Goal: Information Seeking & Learning: Learn about a topic

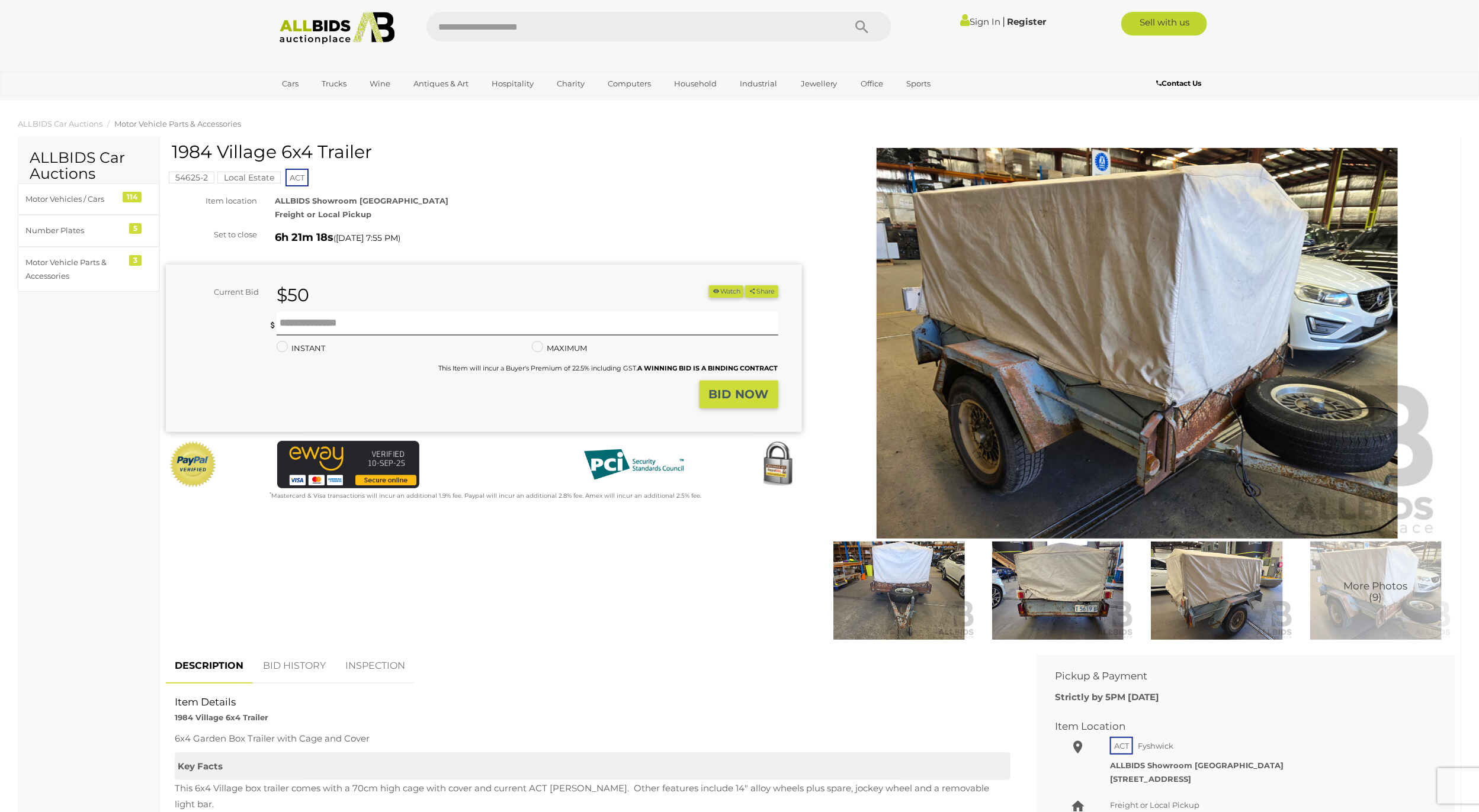
click at [1217, 619] on img at bounding box center [1217, 591] width 153 height 99
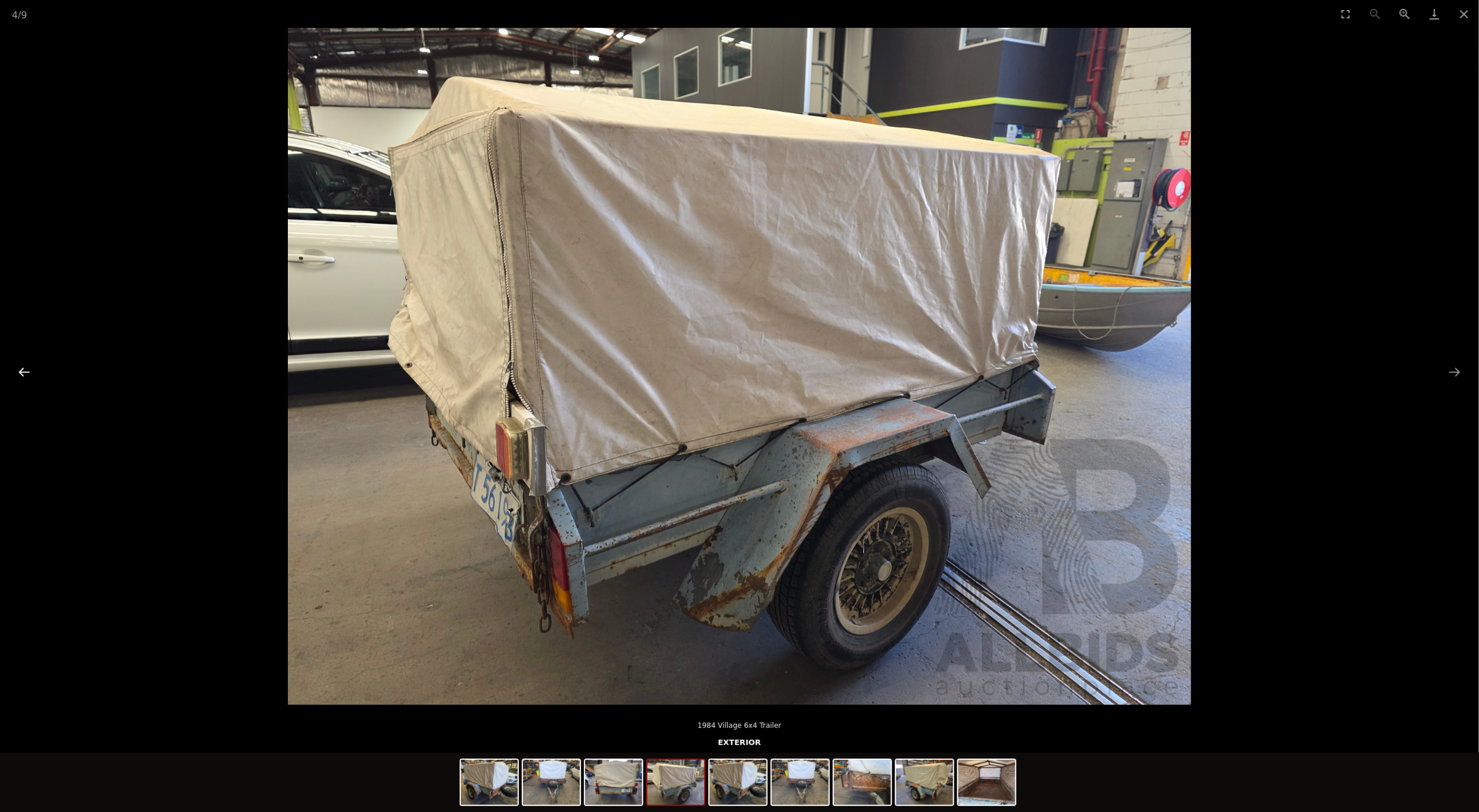
click at [26, 371] on button "Previous slide" at bounding box center [24, 372] width 25 height 23
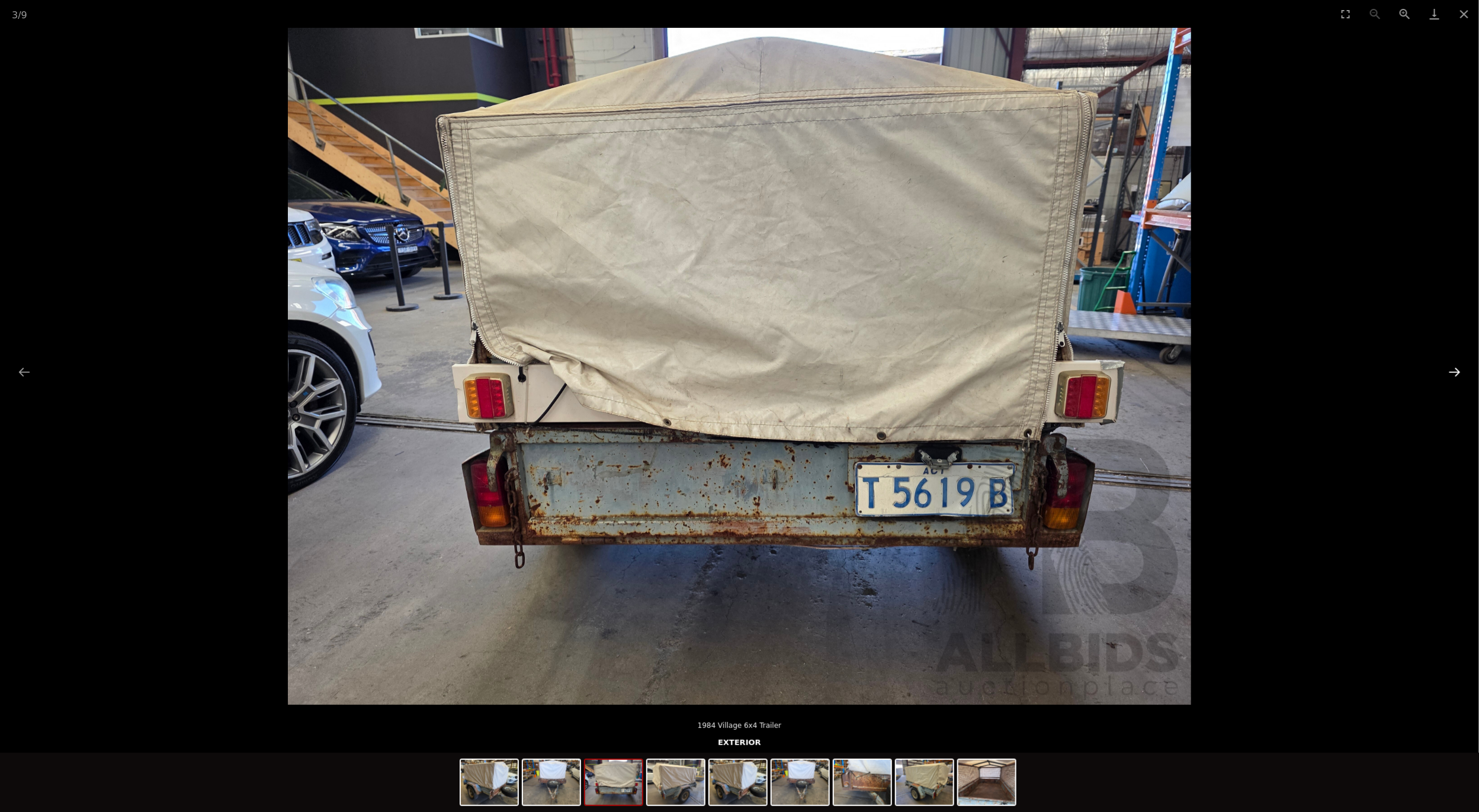
click at [1459, 370] on button "Next slide" at bounding box center [1455, 372] width 25 height 23
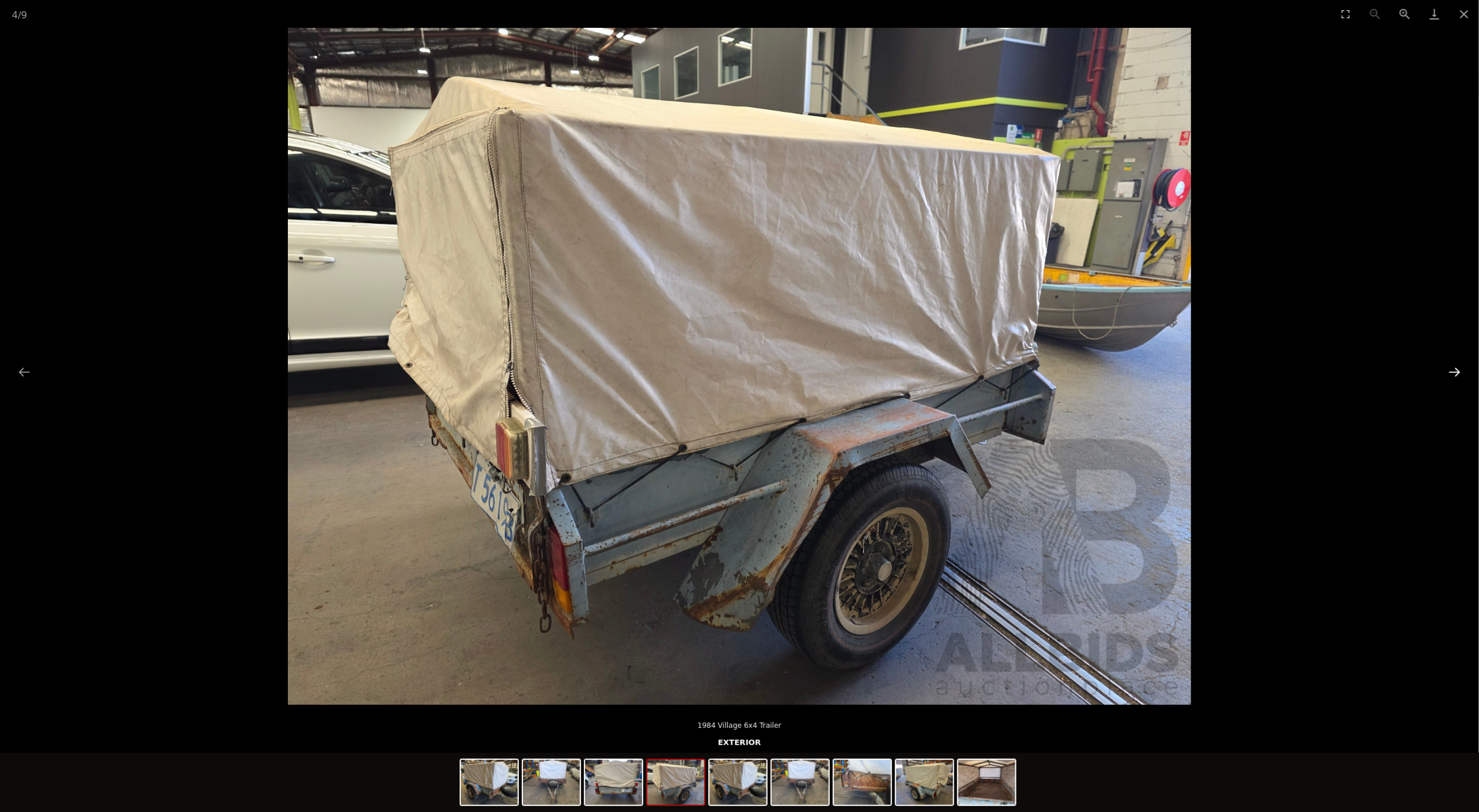
click at [1459, 370] on button "Next slide" at bounding box center [1455, 372] width 25 height 23
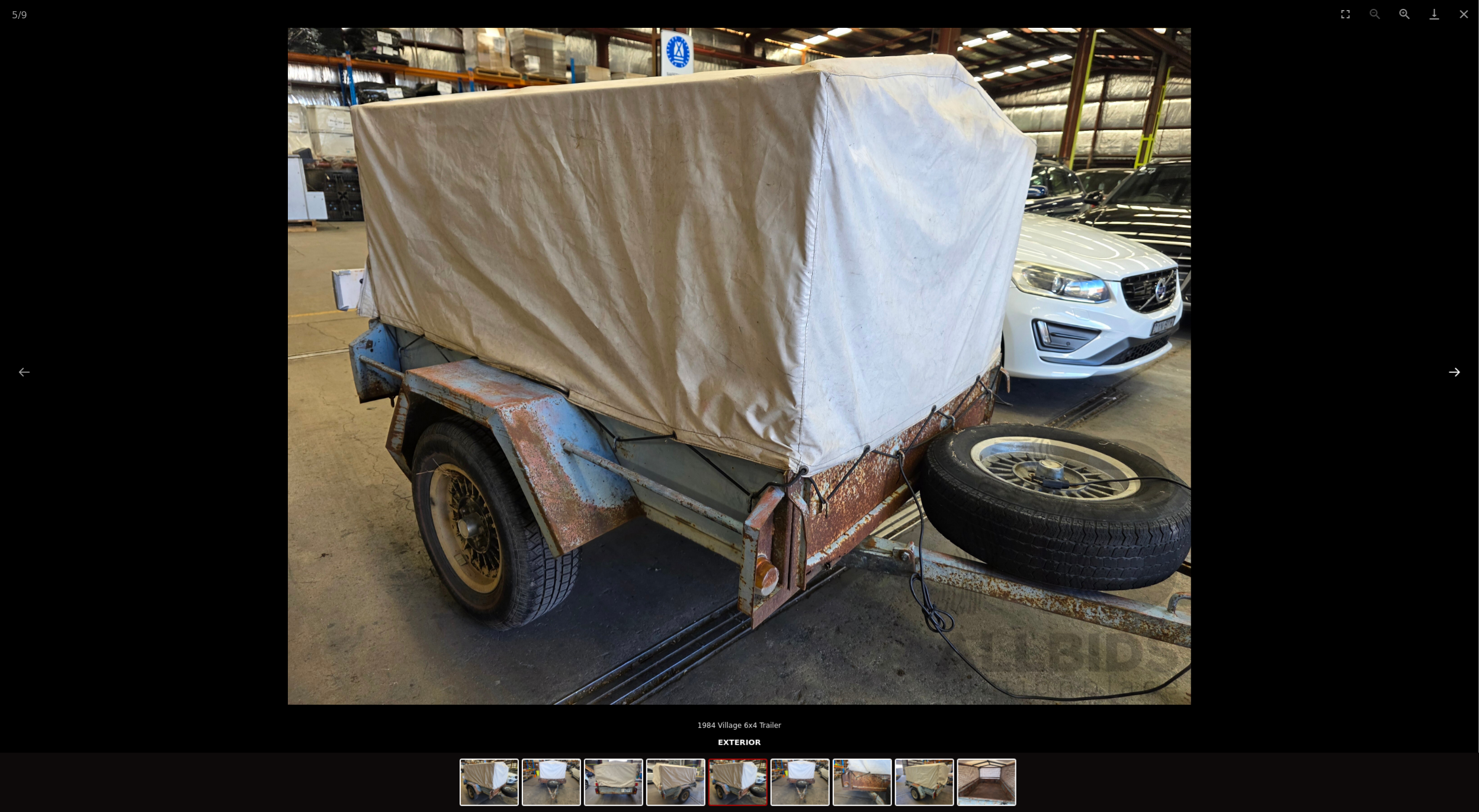
click at [1459, 370] on button "Next slide" at bounding box center [1455, 372] width 25 height 23
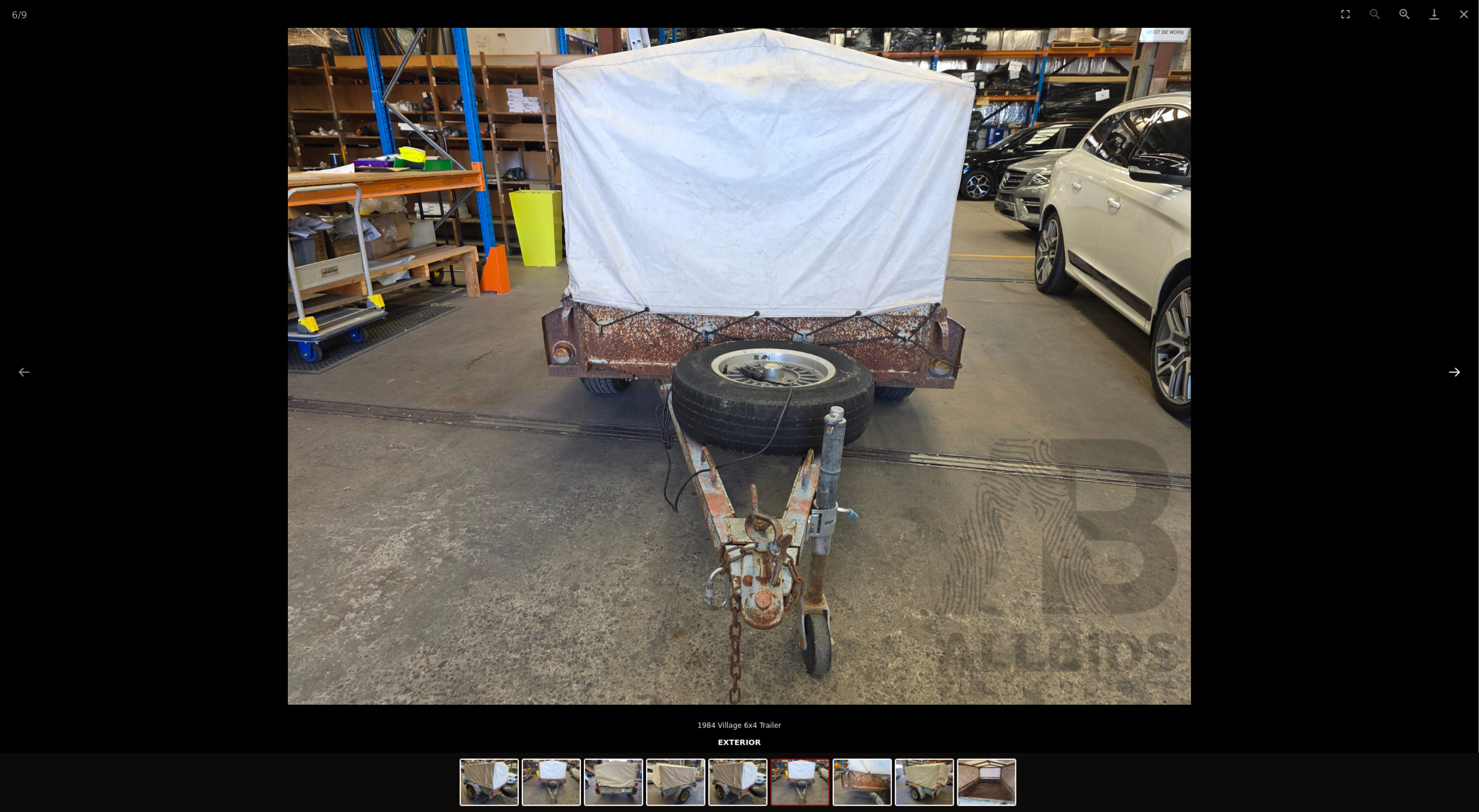
click at [1459, 370] on button "Next slide" at bounding box center [1455, 372] width 25 height 23
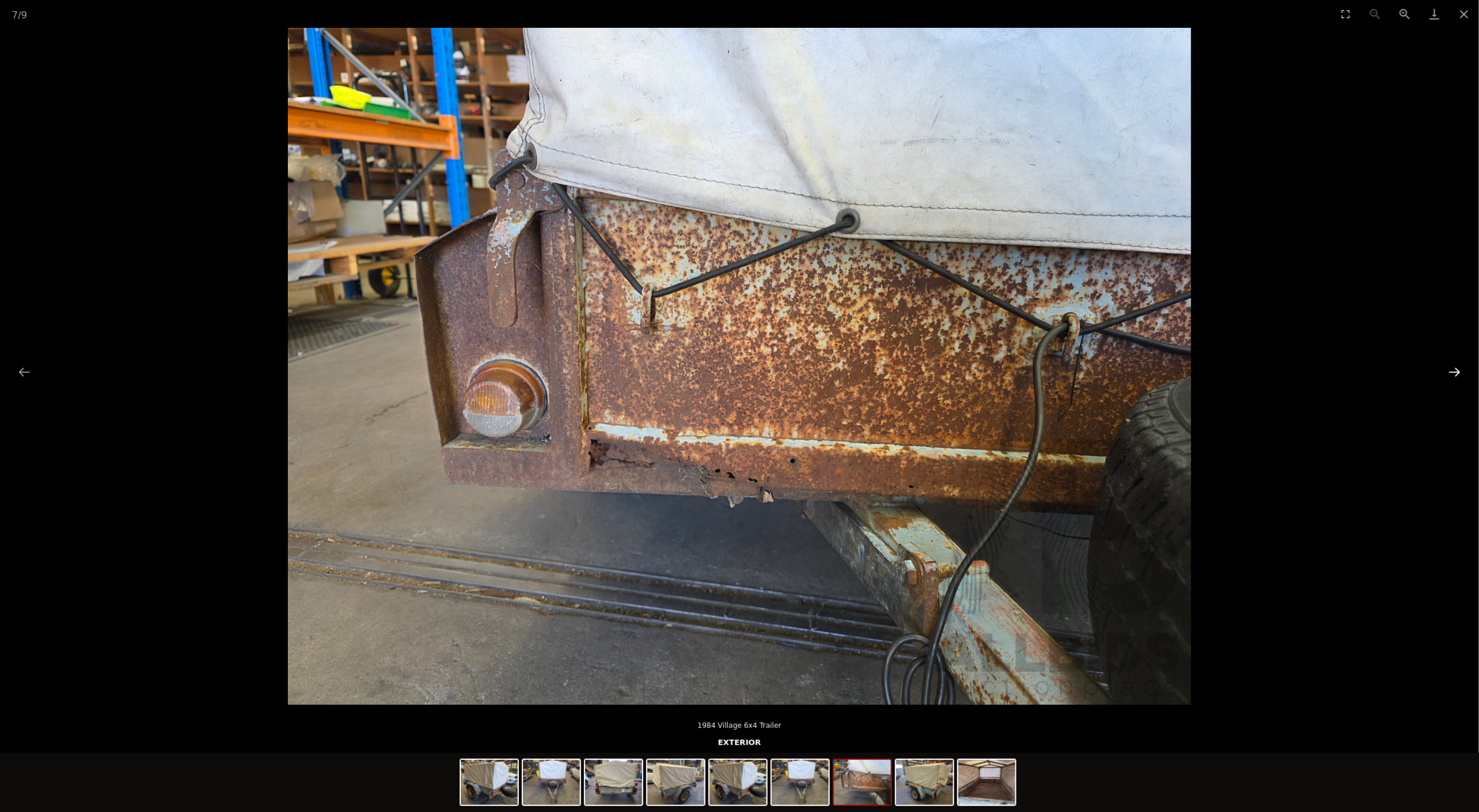
click at [1459, 370] on button "Next slide" at bounding box center [1455, 372] width 25 height 23
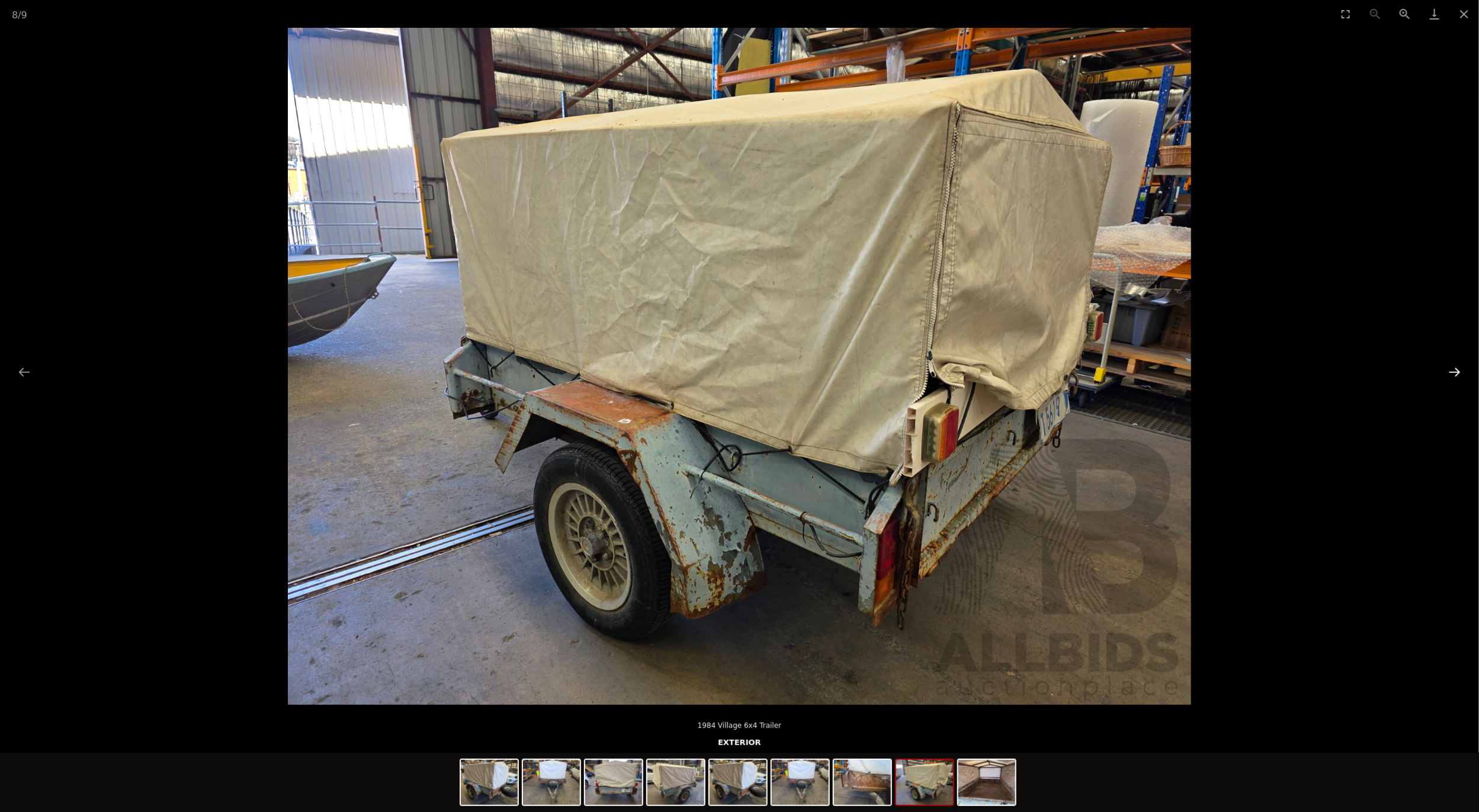
click at [1459, 370] on button "Next slide" at bounding box center [1455, 372] width 25 height 23
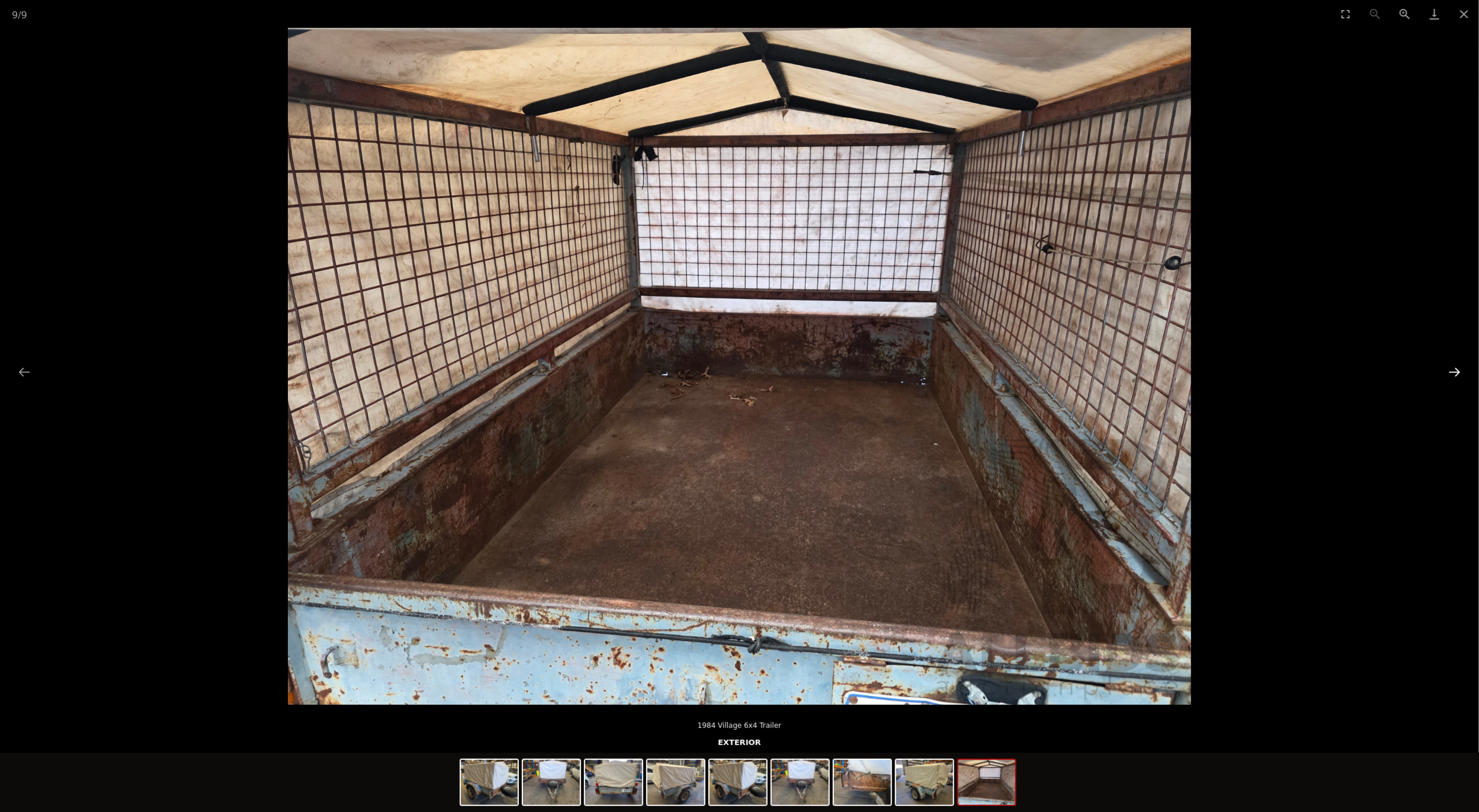
click at [1459, 370] on button "Next slide" at bounding box center [1455, 372] width 25 height 23
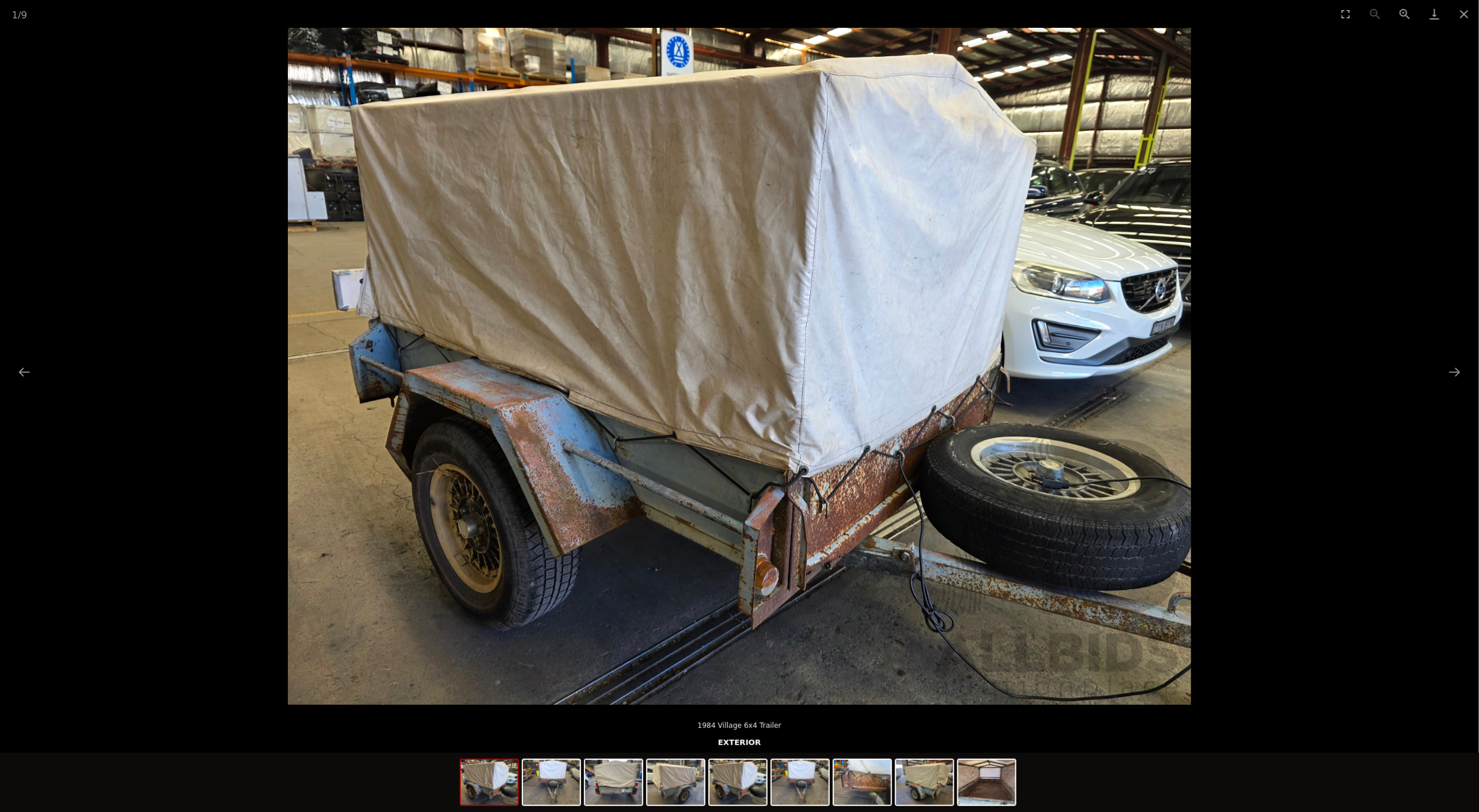
click at [464, 484] on img at bounding box center [740, 366] width 904 height 677
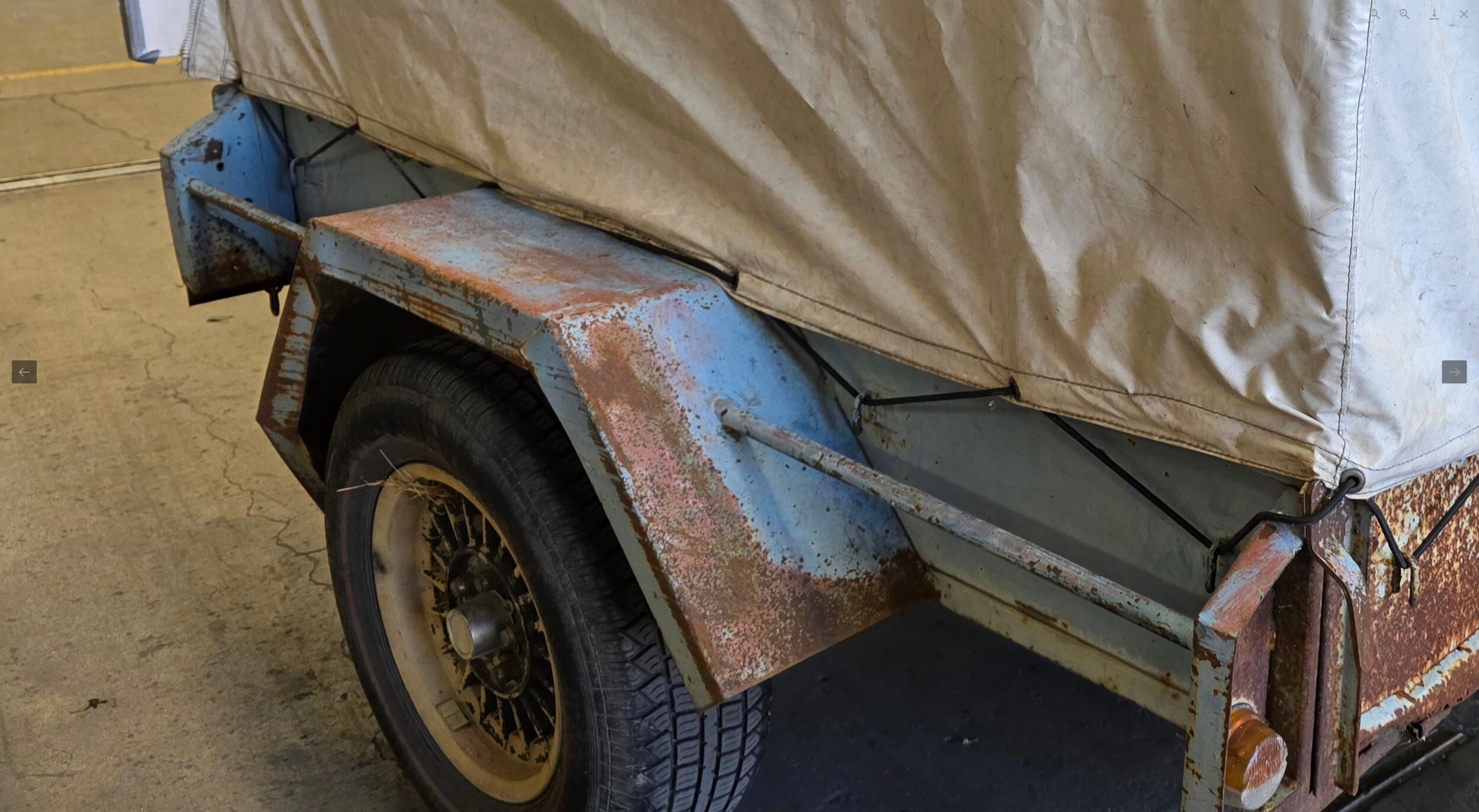
click at [502, 516] on img at bounding box center [1184, 208] width 2368 height 1776
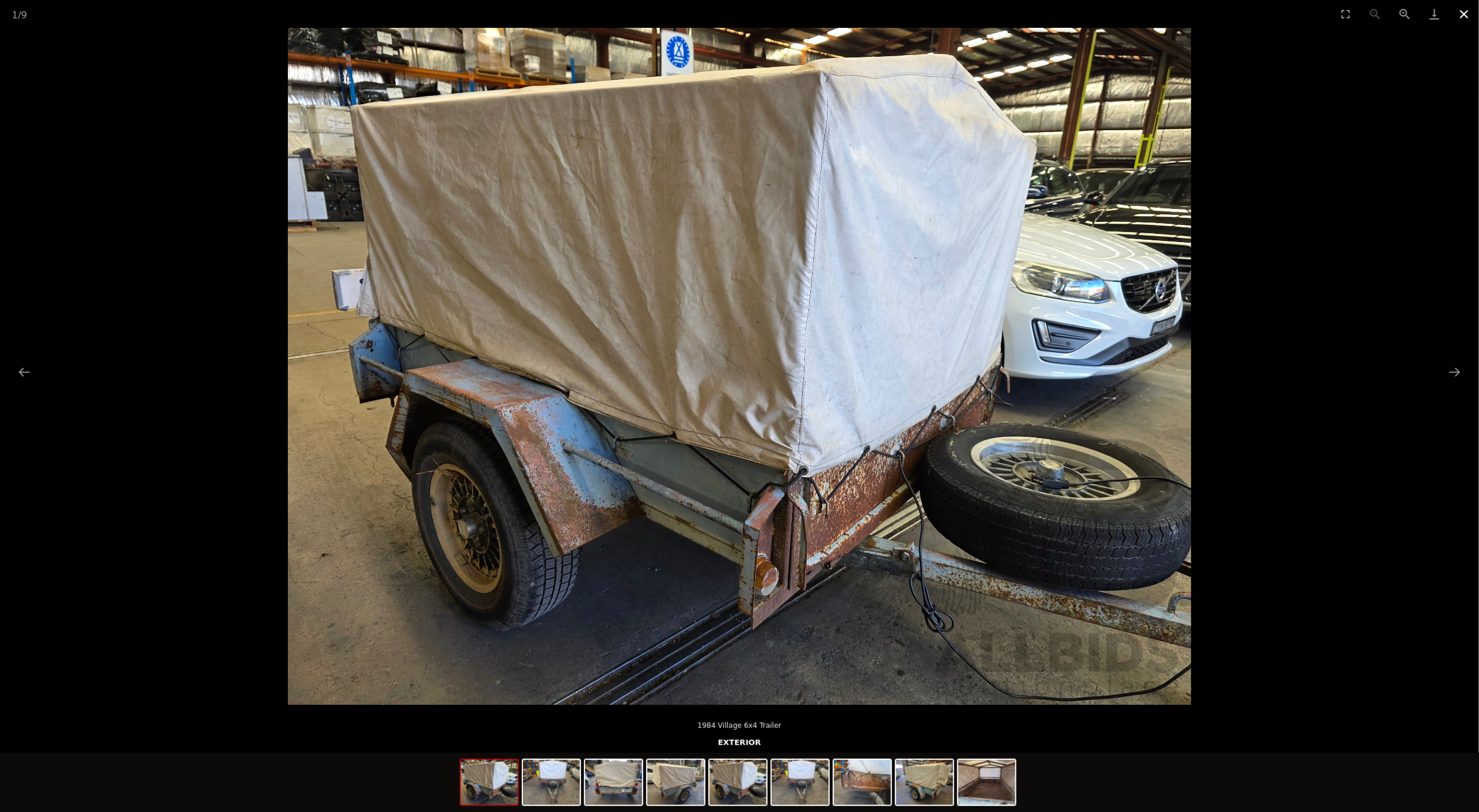
click at [1463, 13] on button "Close gallery" at bounding box center [1464, 13] width 29 height 27
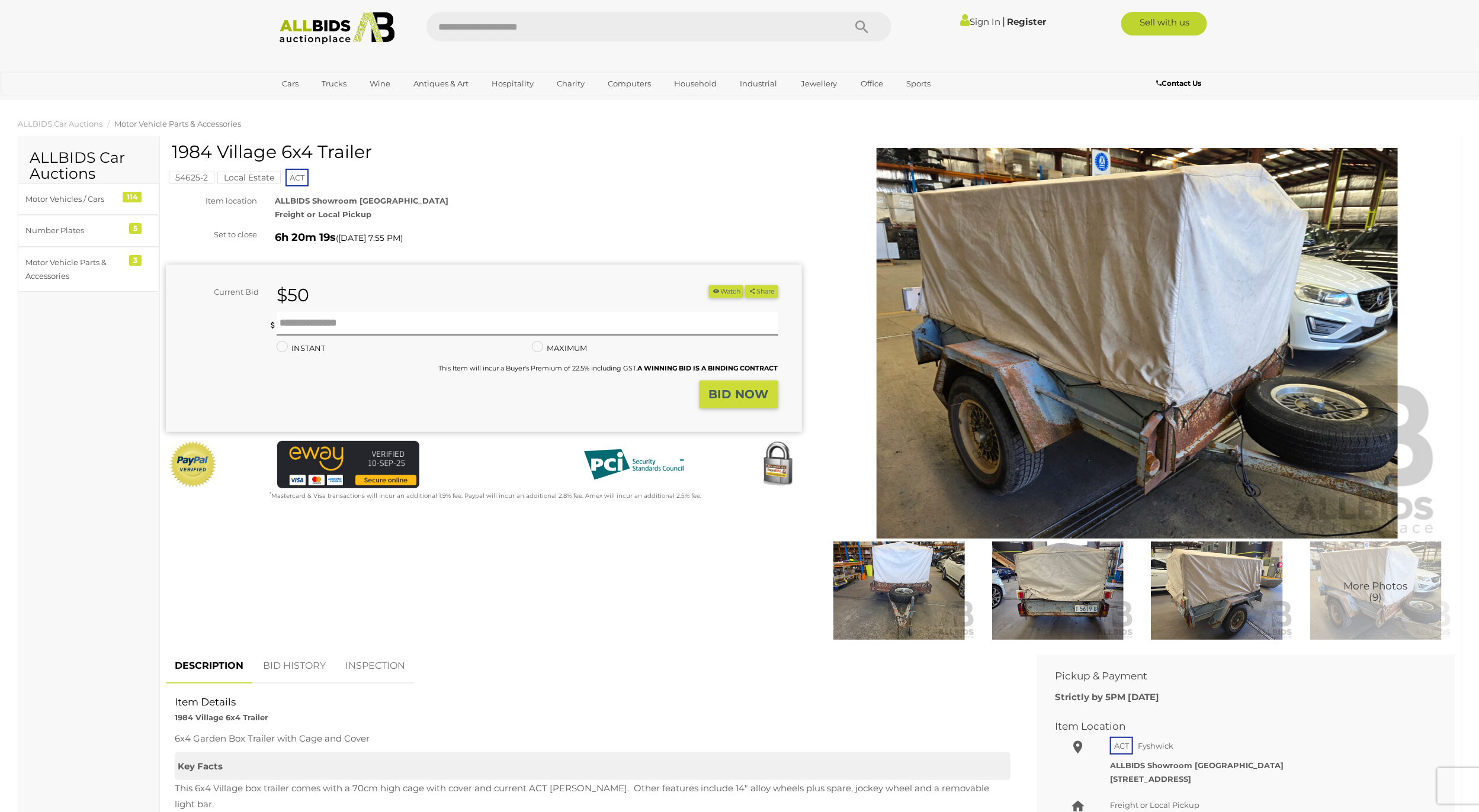
click at [534, 21] on input "text" at bounding box center [630, 26] width 406 height 29
type input "*******"
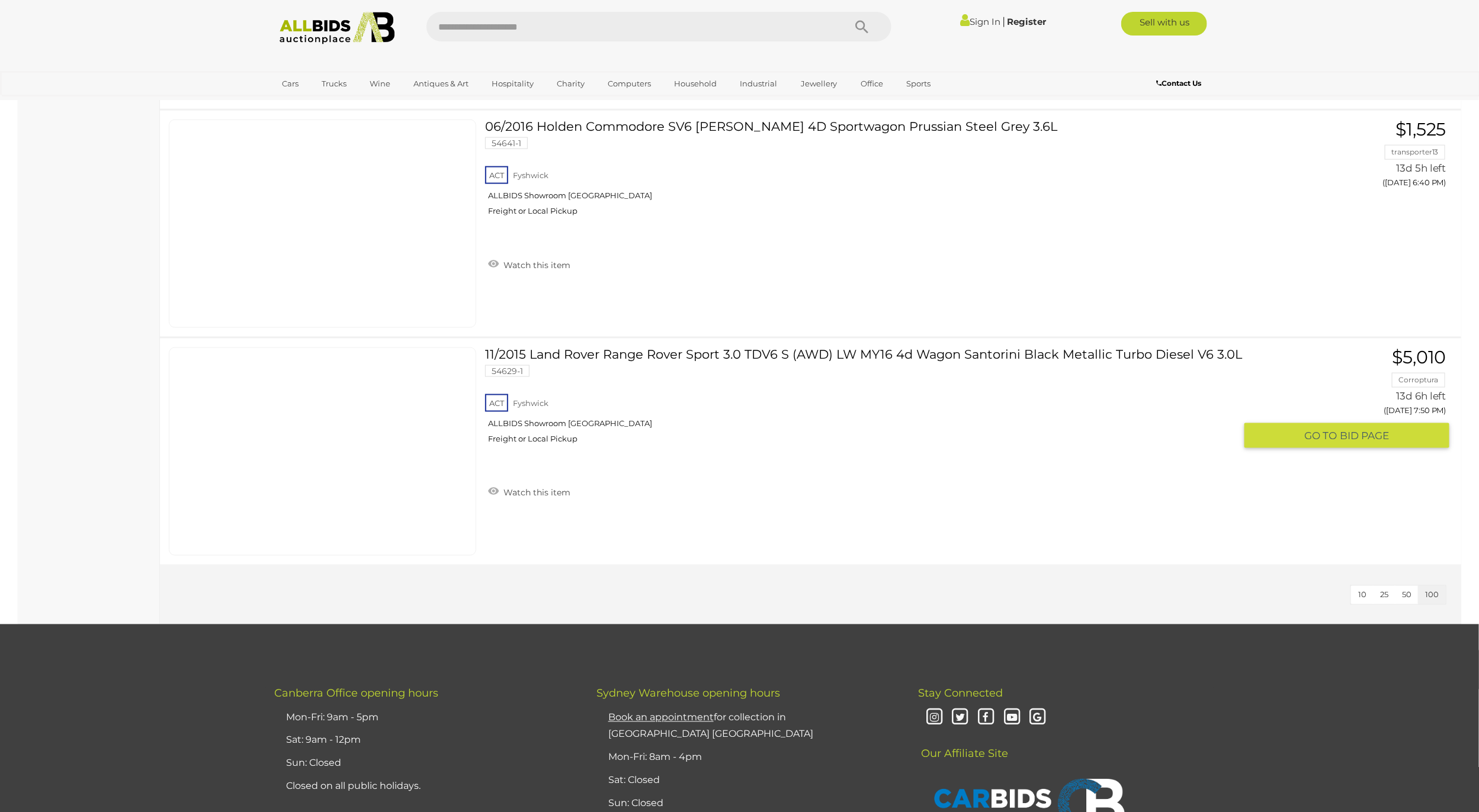
scroll to position [15899, 0]
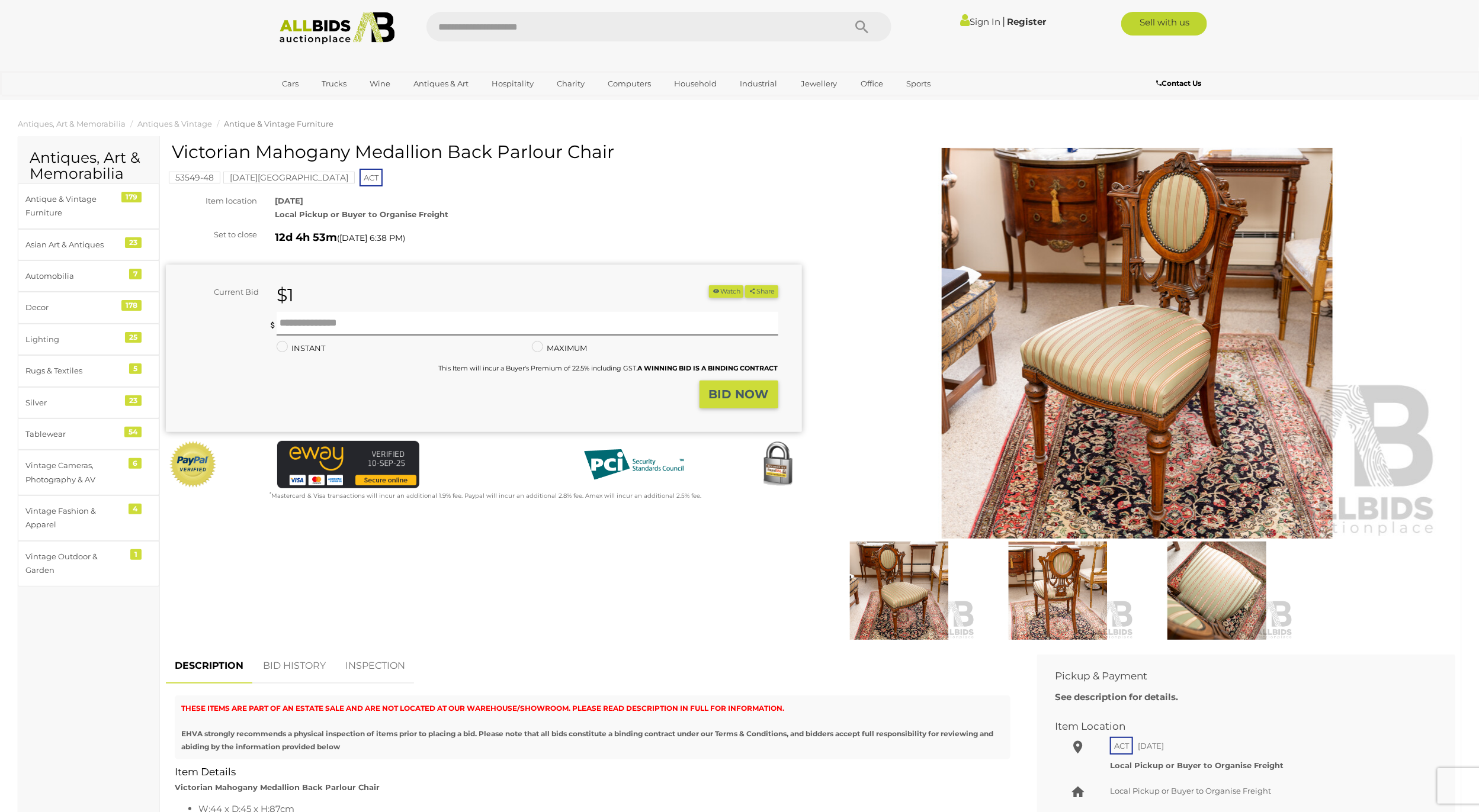
click at [1115, 410] on img at bounding box center [1138, 343] width 606 height 391
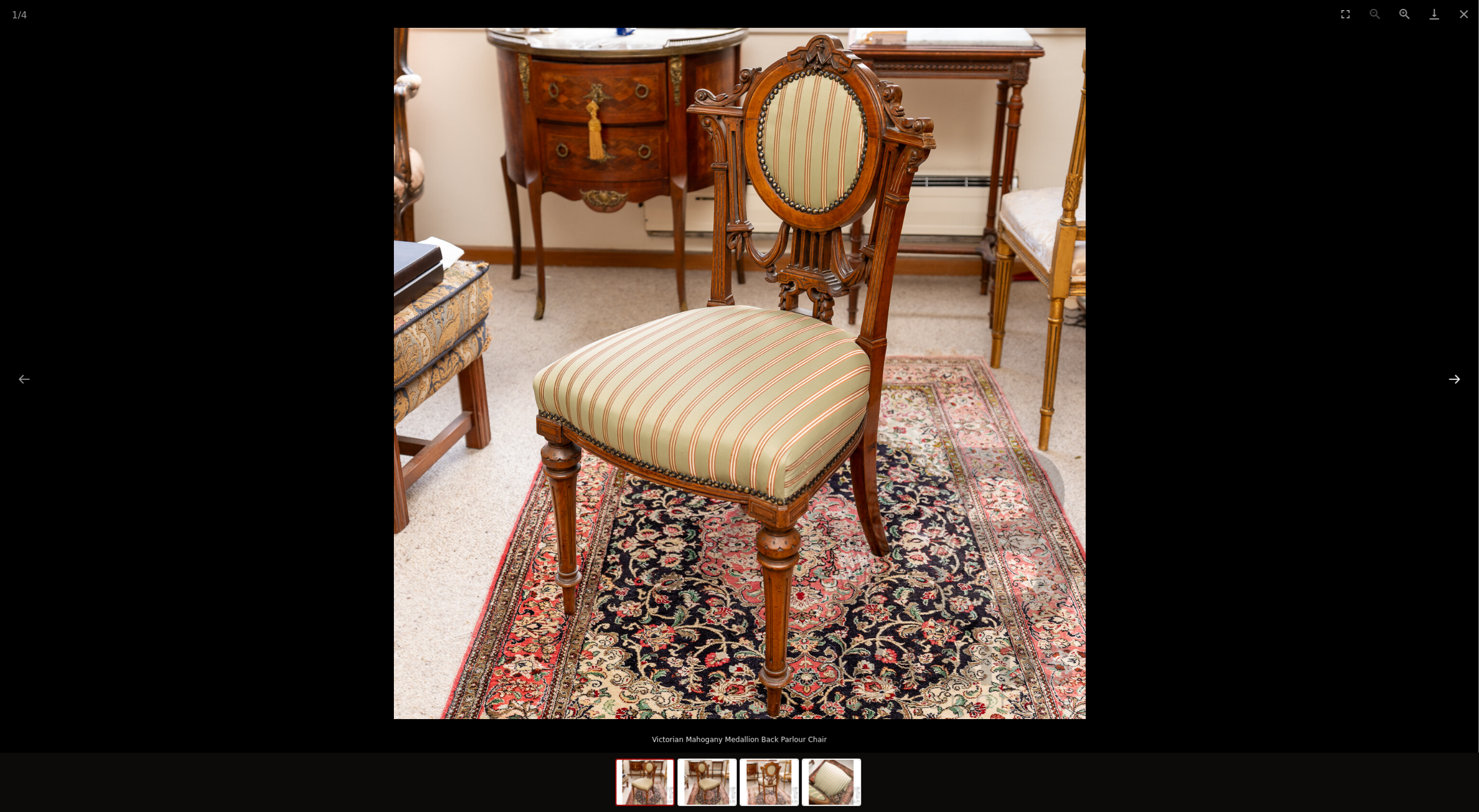
click at [1453, 382] on button "Next slide" at bounding box center [1455, 379] width 25 height 23
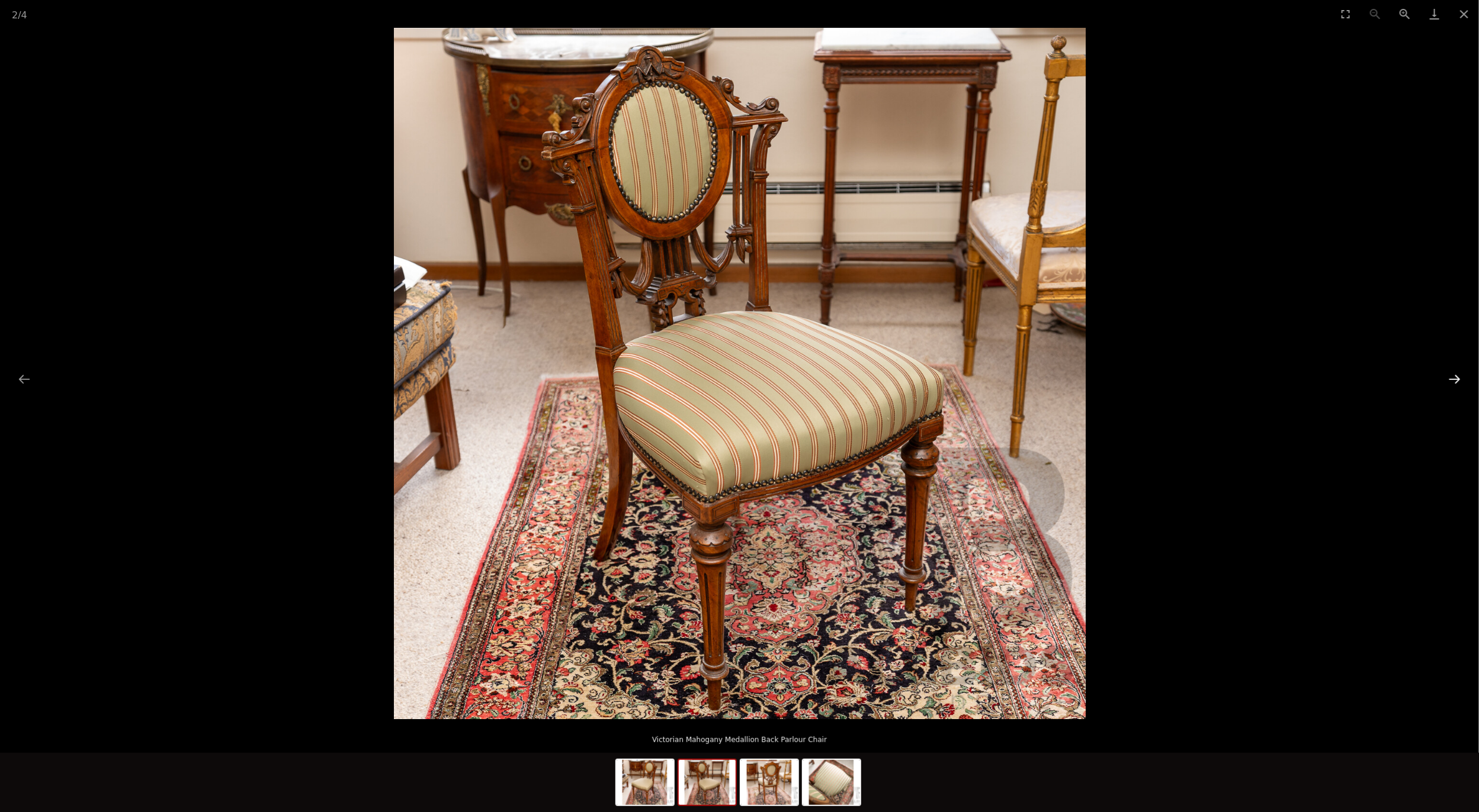
click at [1453, 382] on button "Next slide" at bounding box center [1455, 379] width 25 height 23
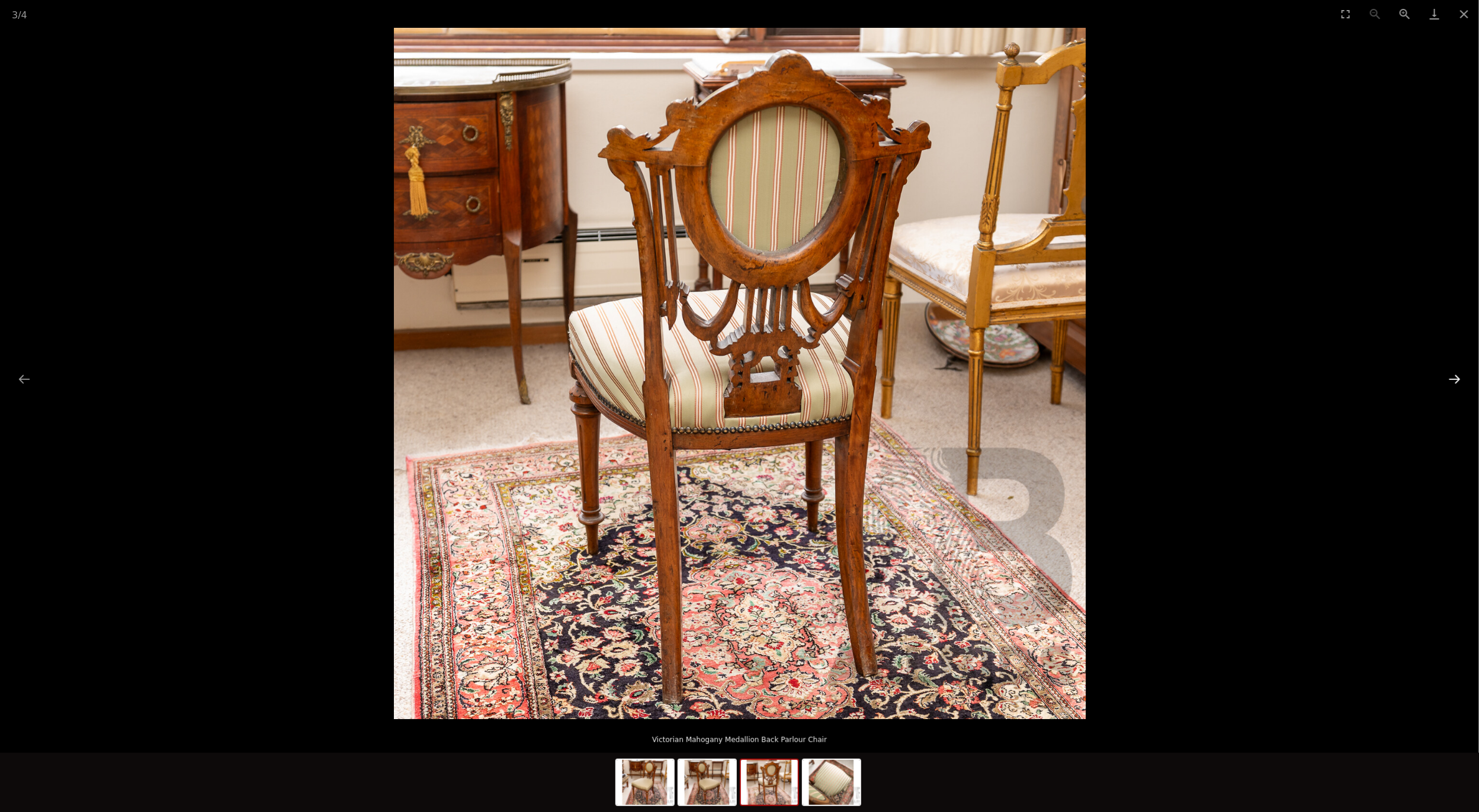
click at [1453, 382] on button "Next slide" at bounding box center [1455, 379] width 25 height 23
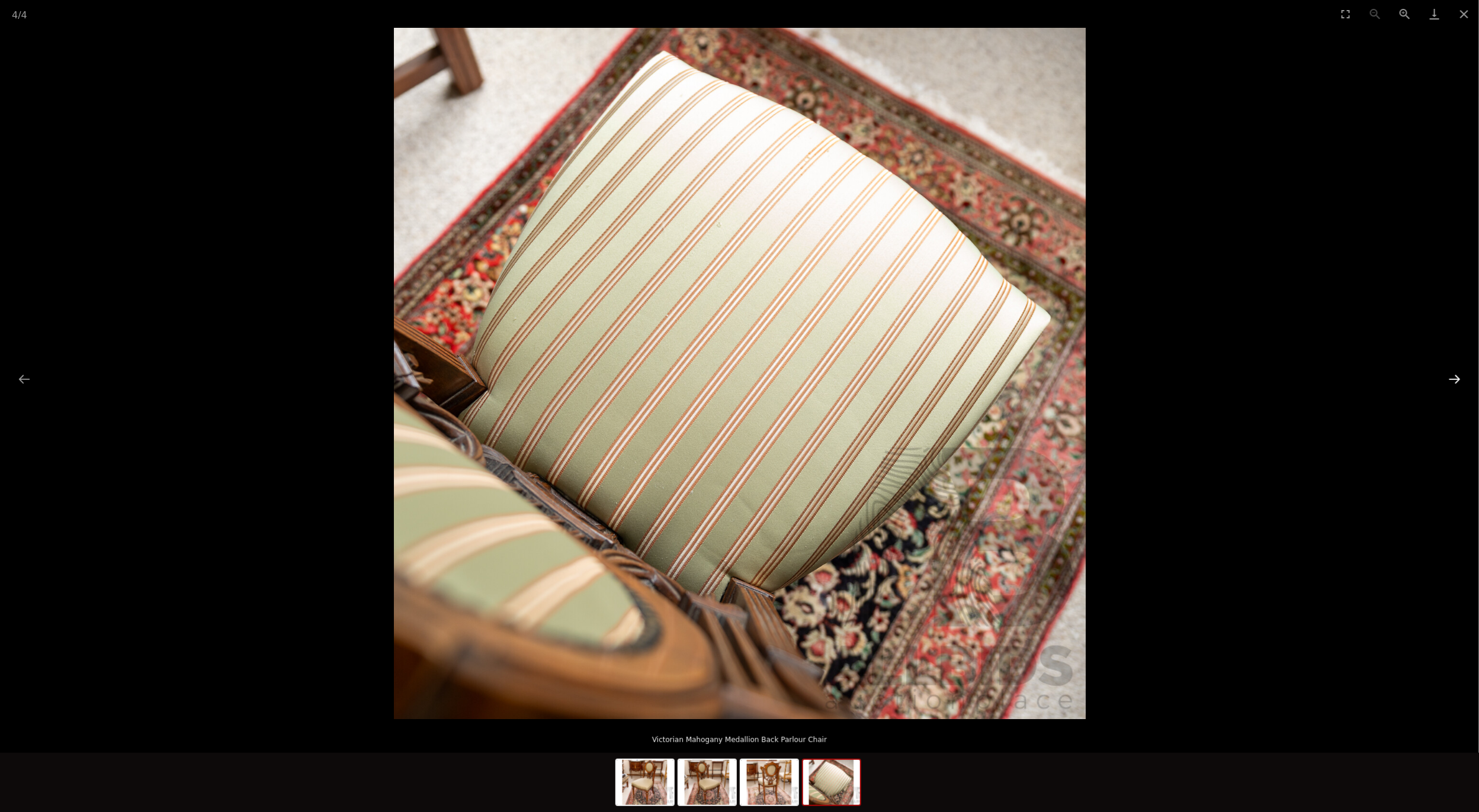
click at [1453, 382] on button "Next slide" at bounding box center [1455, 379] width 25 height 23
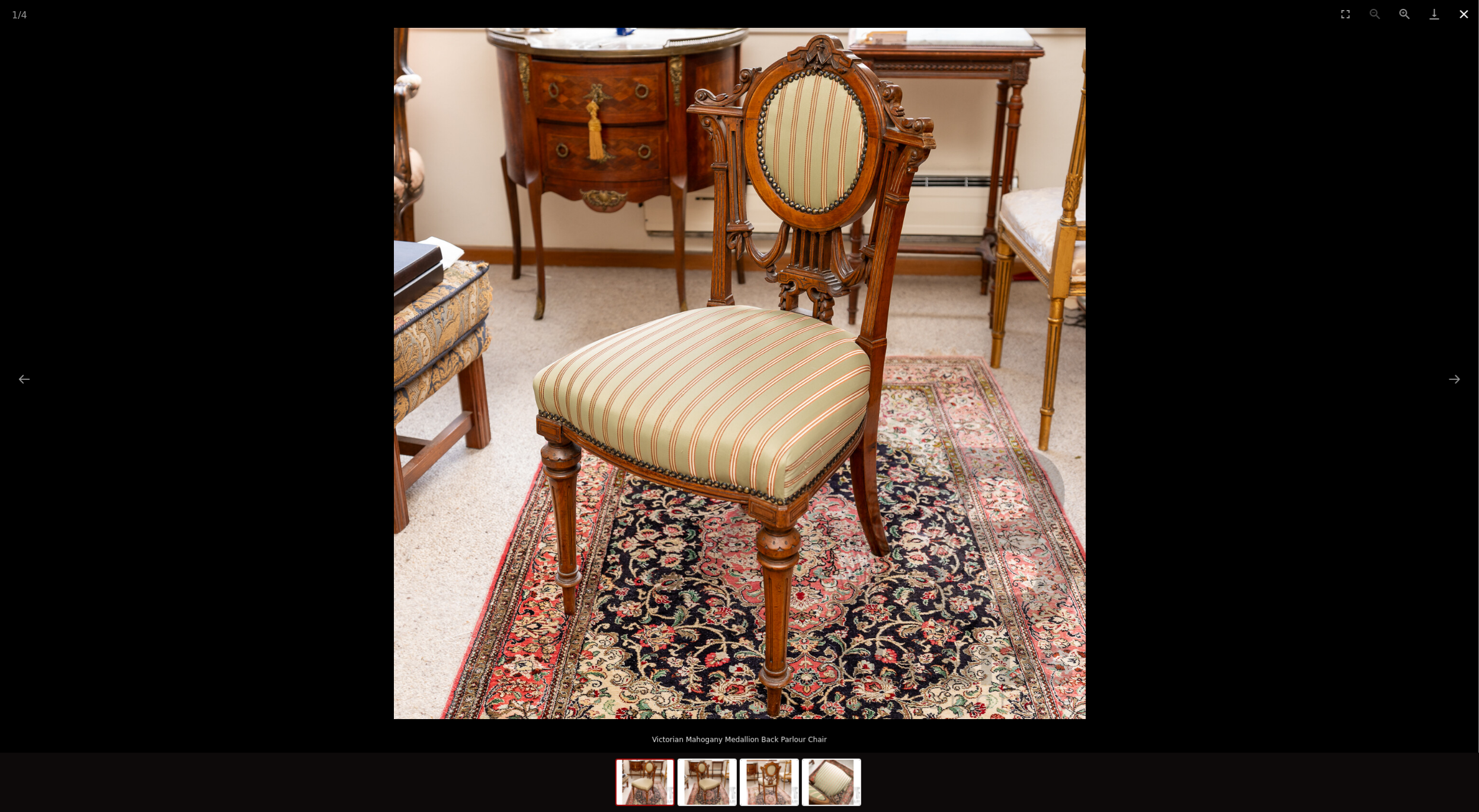
click at [1461, 13] on button "Close gallery" at bounding box center [1464, 13] width 29 height 27
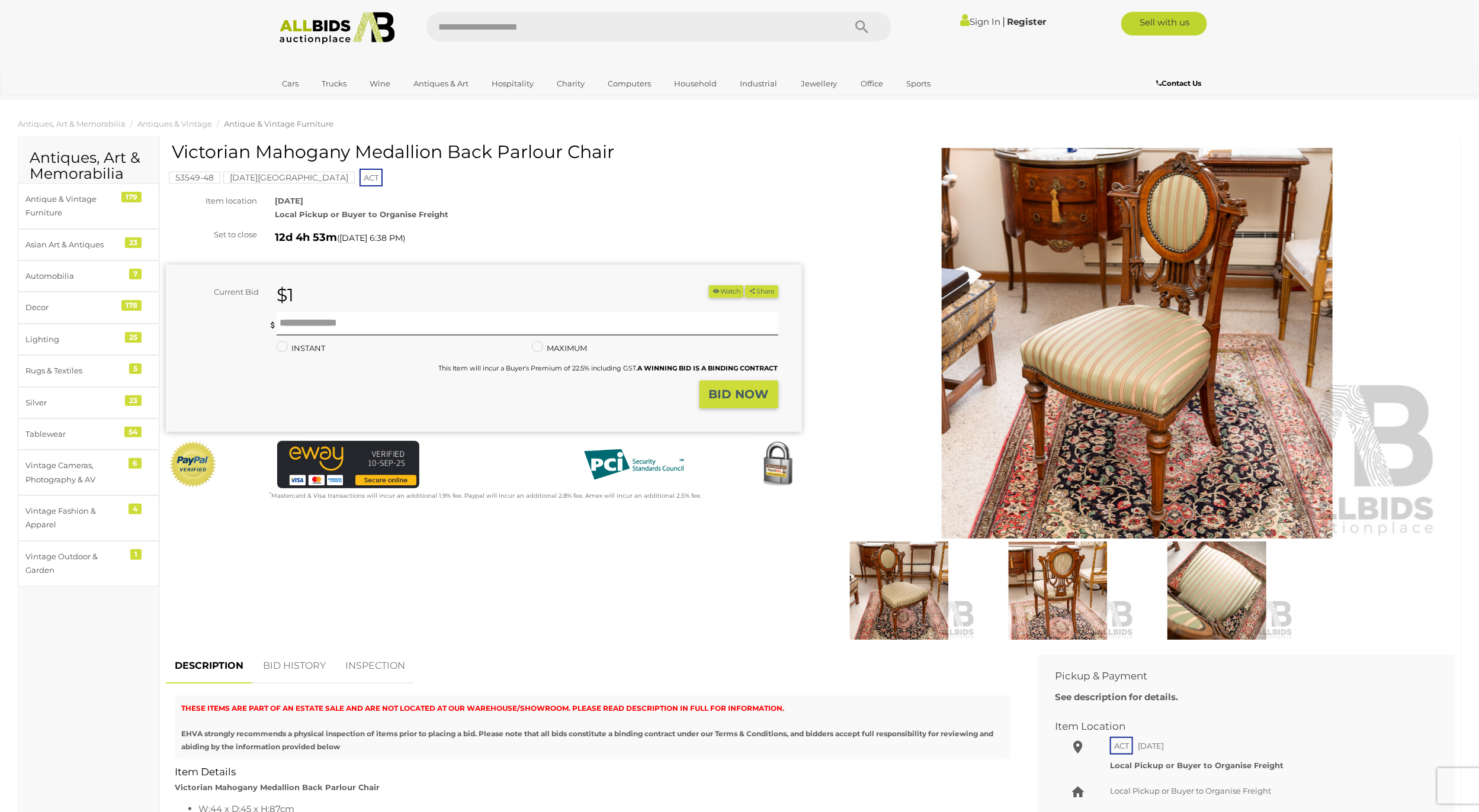
click at [274, 179] on mark "[DATE][GEOGRAPHIC_DATA]" at bounding box center [289, 177] width 131 height 12
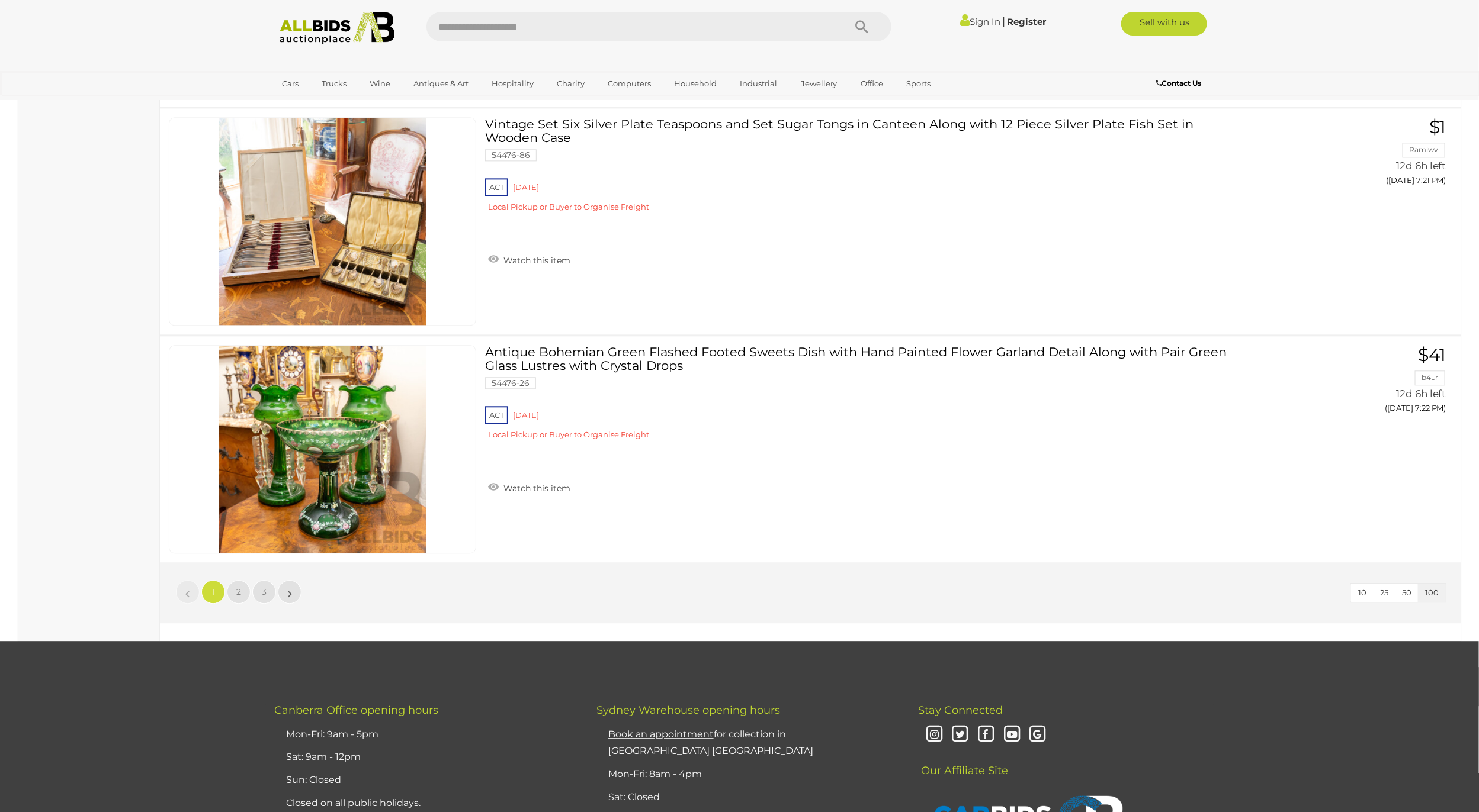
scroll to position [22560, 0]
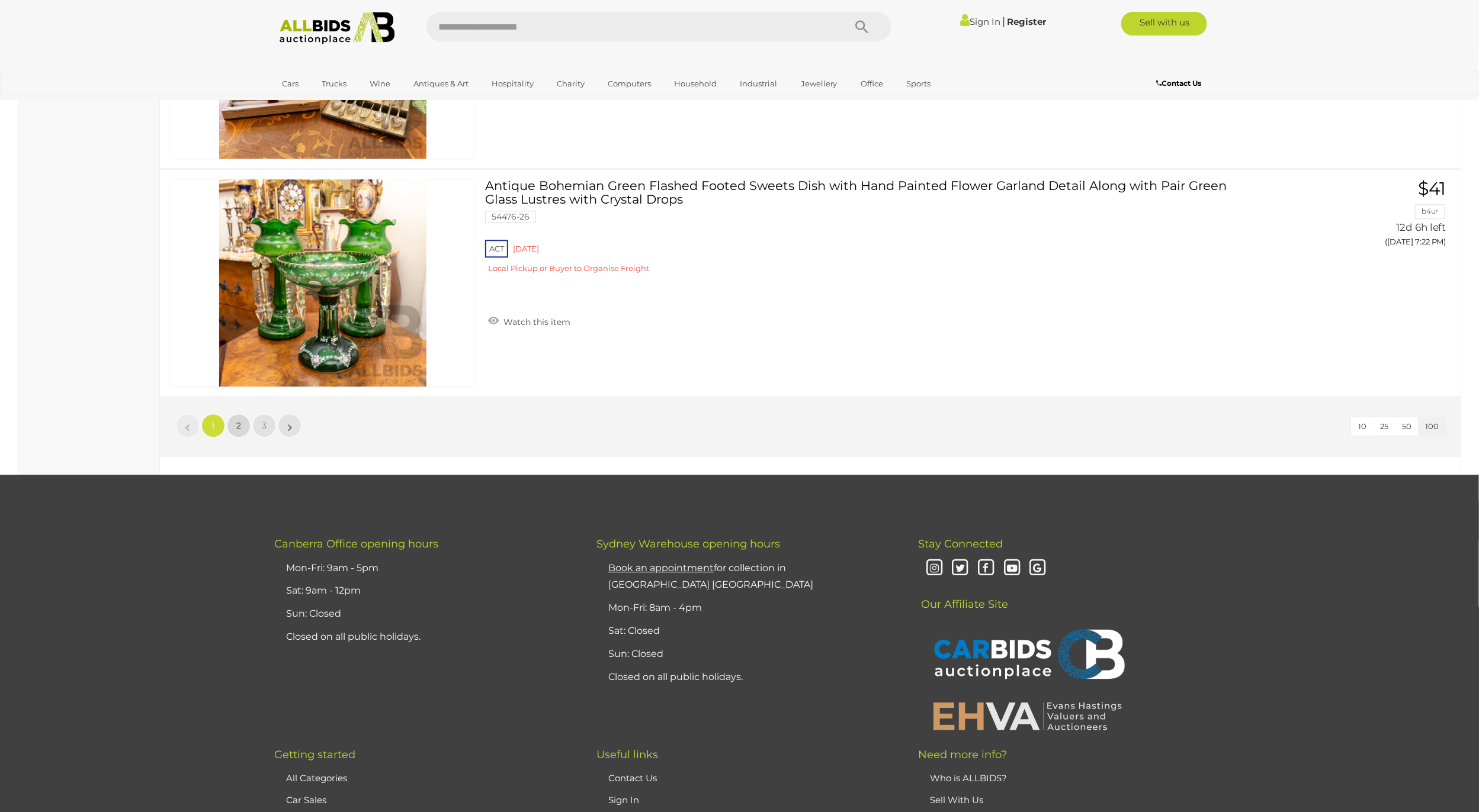
click at [240, 431] on span "2" at bounding box center [239, 426] width 4 height 11
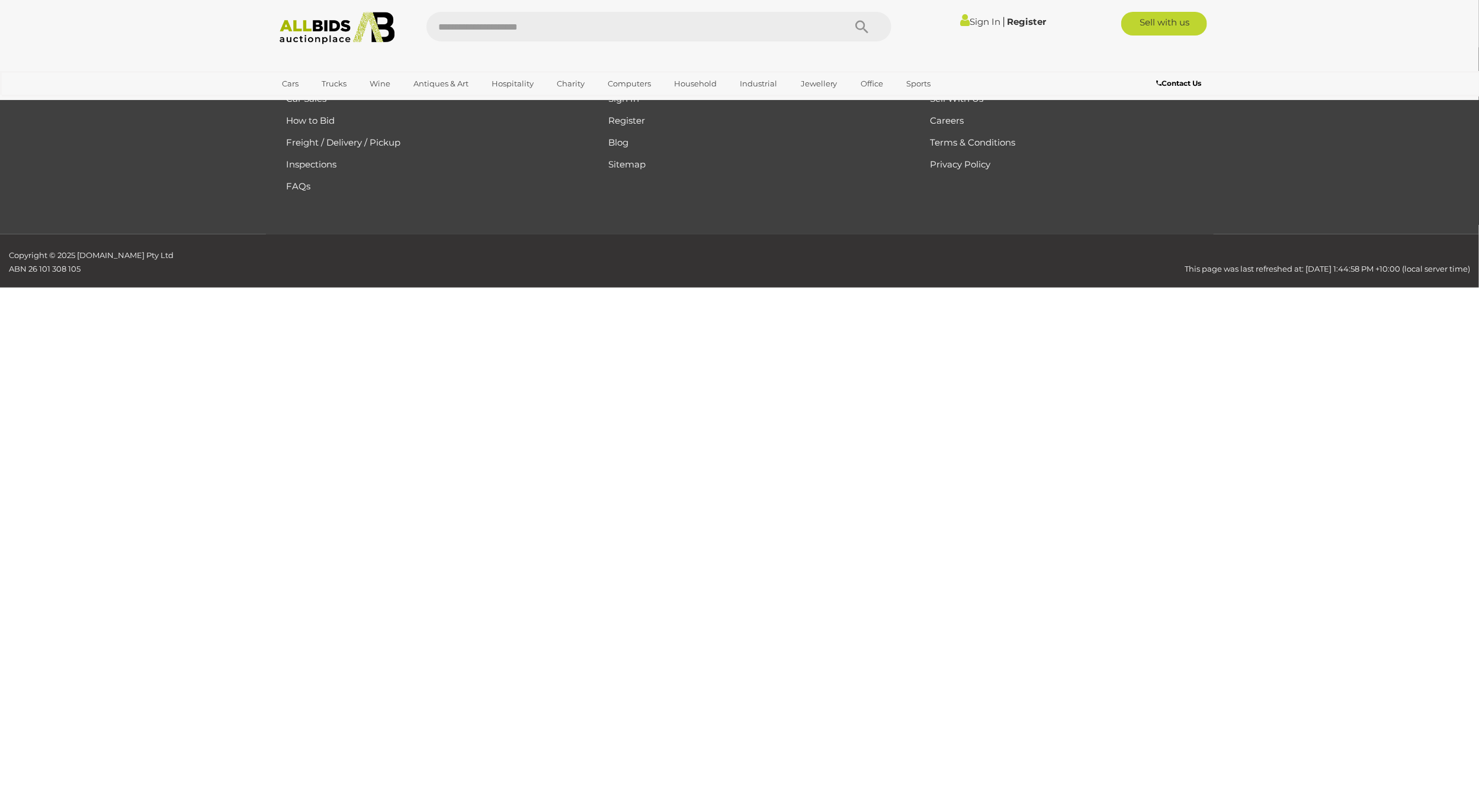
scroll to position [41, 0]
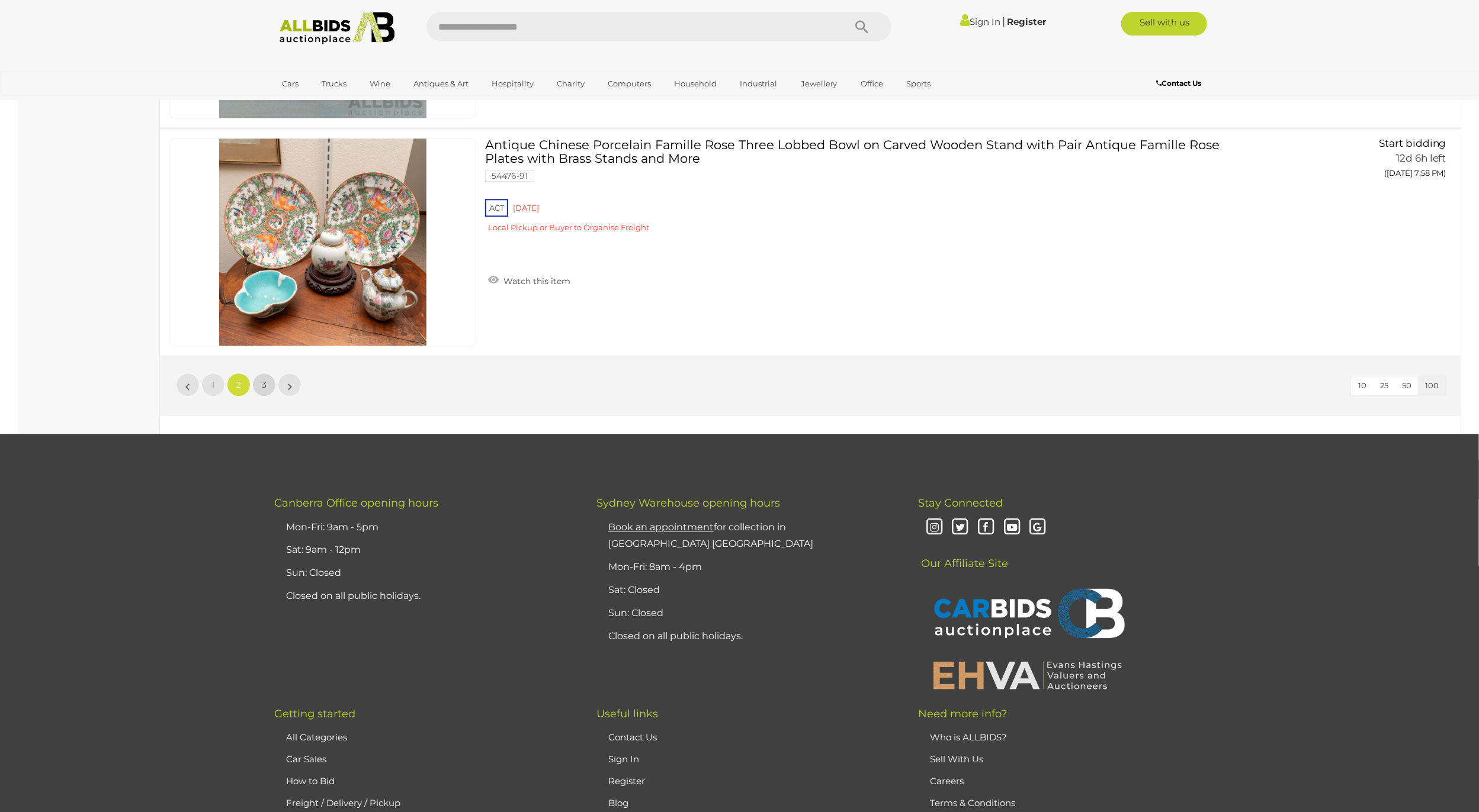
click at [258, 397] on link "3" at bounding box center [264, 385] width 24 height 24
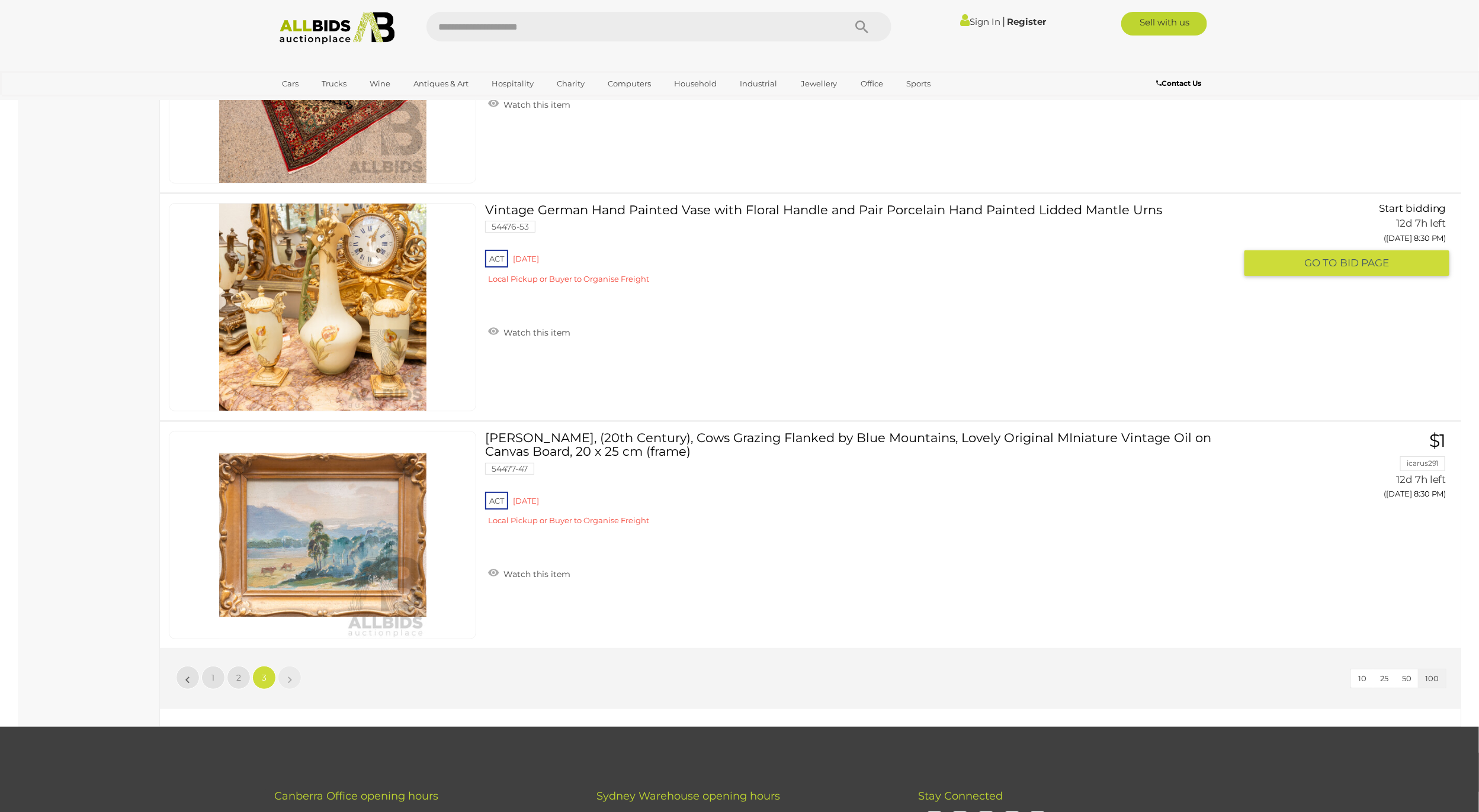
scroll to position [14874, 0]
